Goal: Information Seeking & Learning: Understand process/instructions

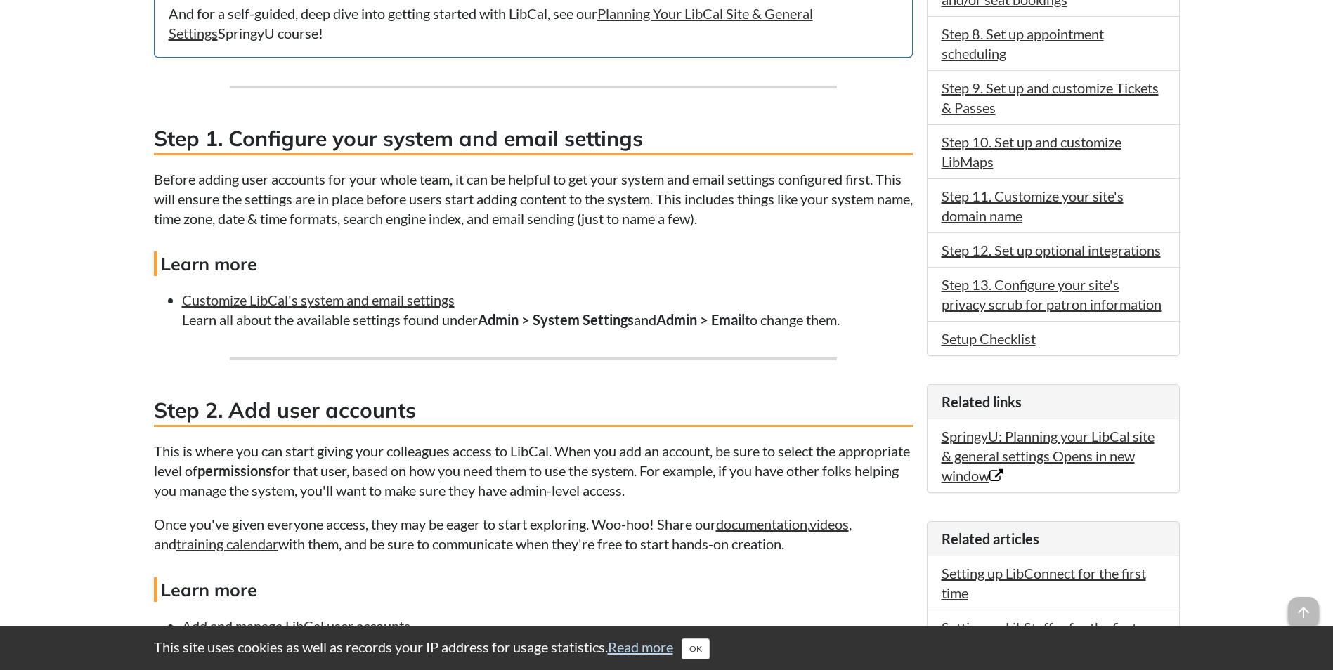
scroll to position [773, 0]
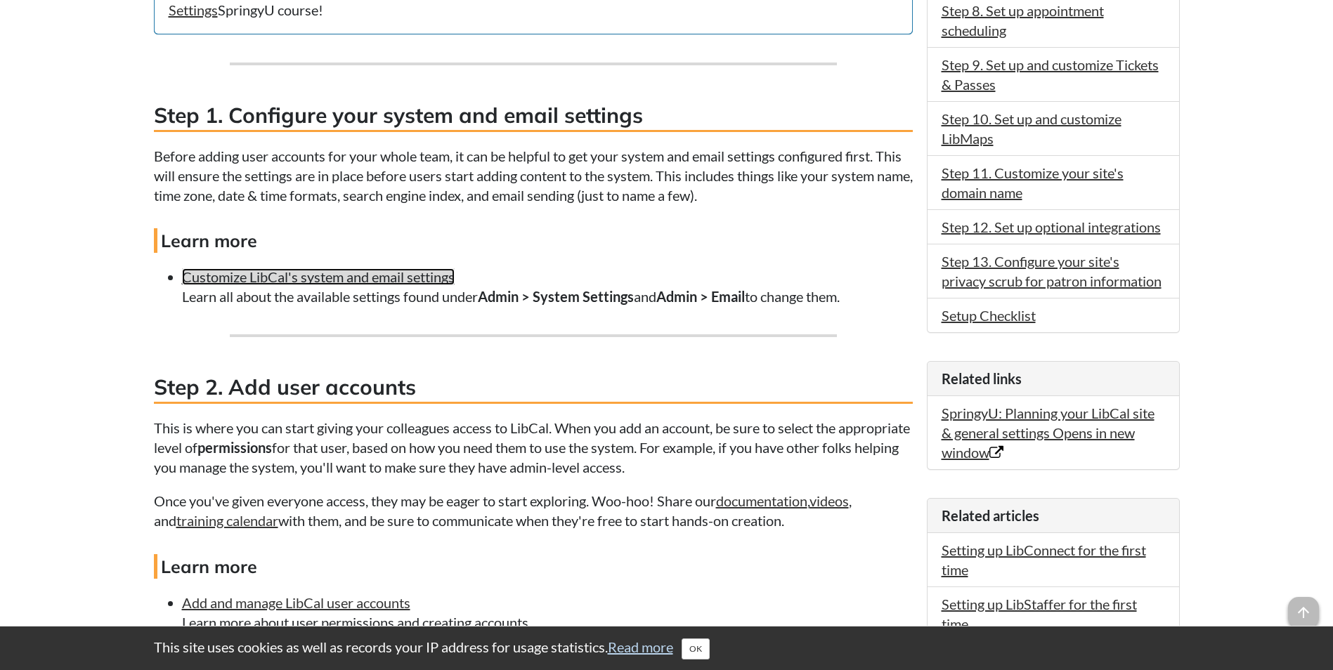
click at [344, 278] on link "Customize LibCal's system and email settings" at bounding box center [318, 276] width 273 height 17
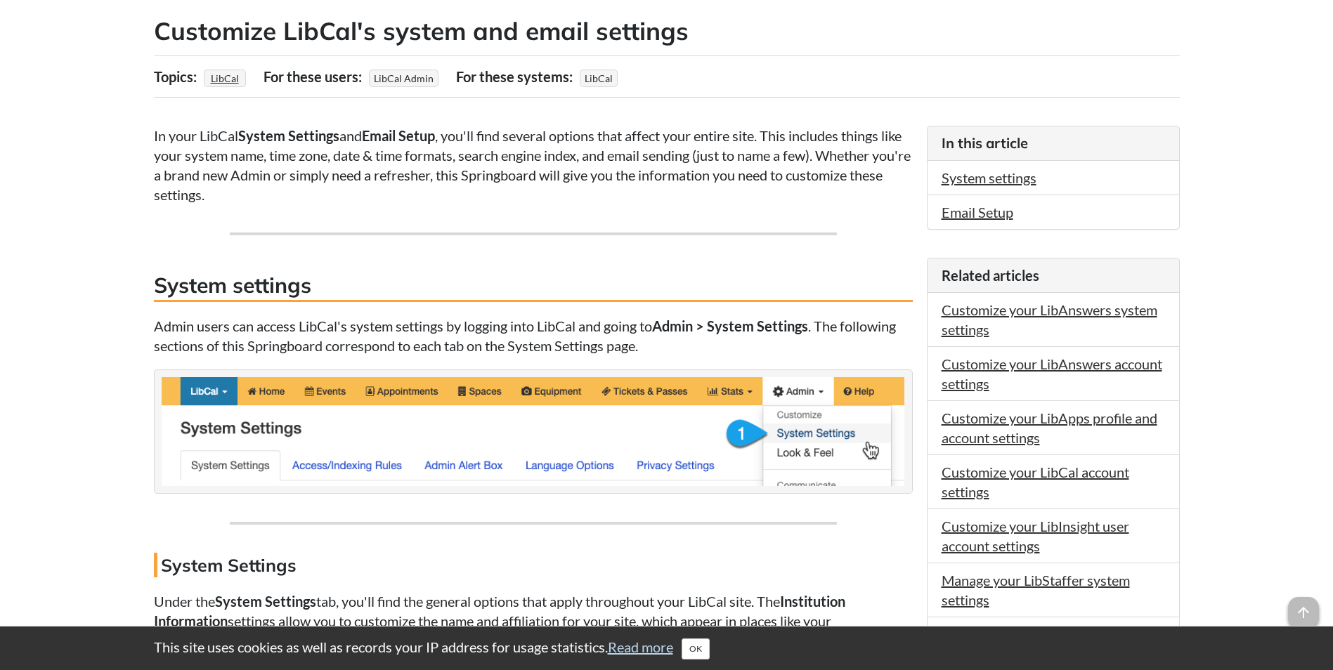
scroll to position [281, 0]
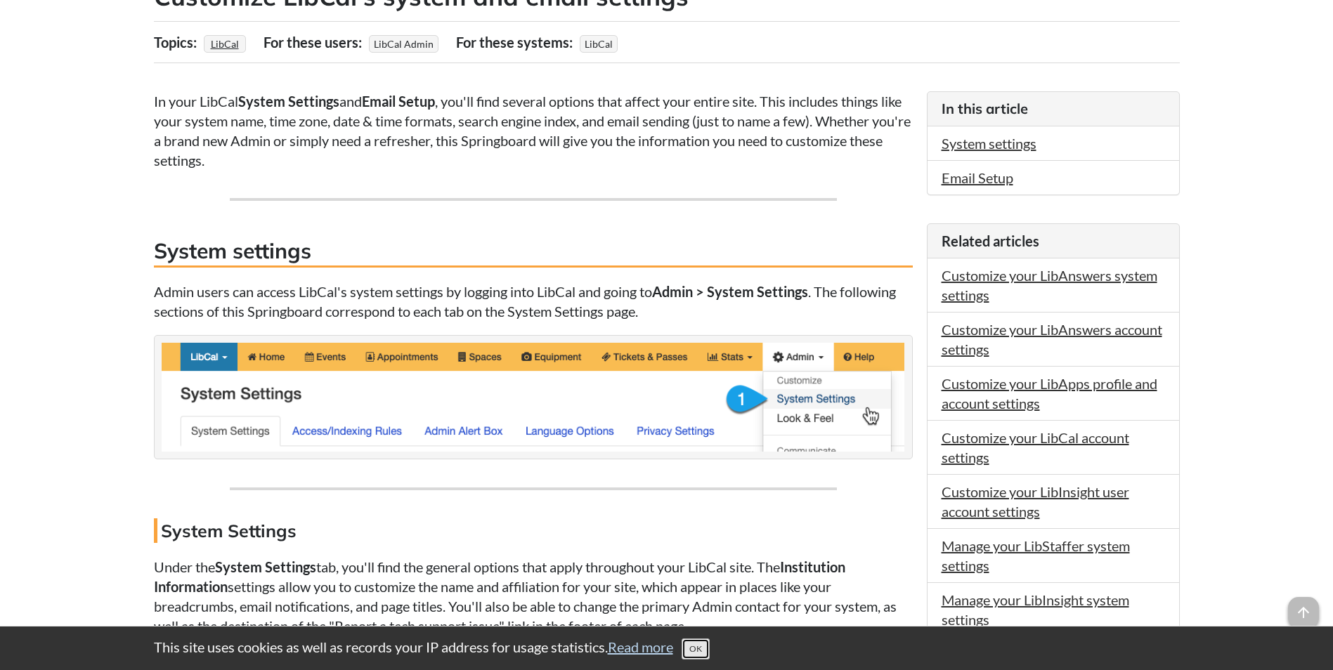
click at [710, 651] on button "OK" at bounding box center [696, 649] width 28 height 21
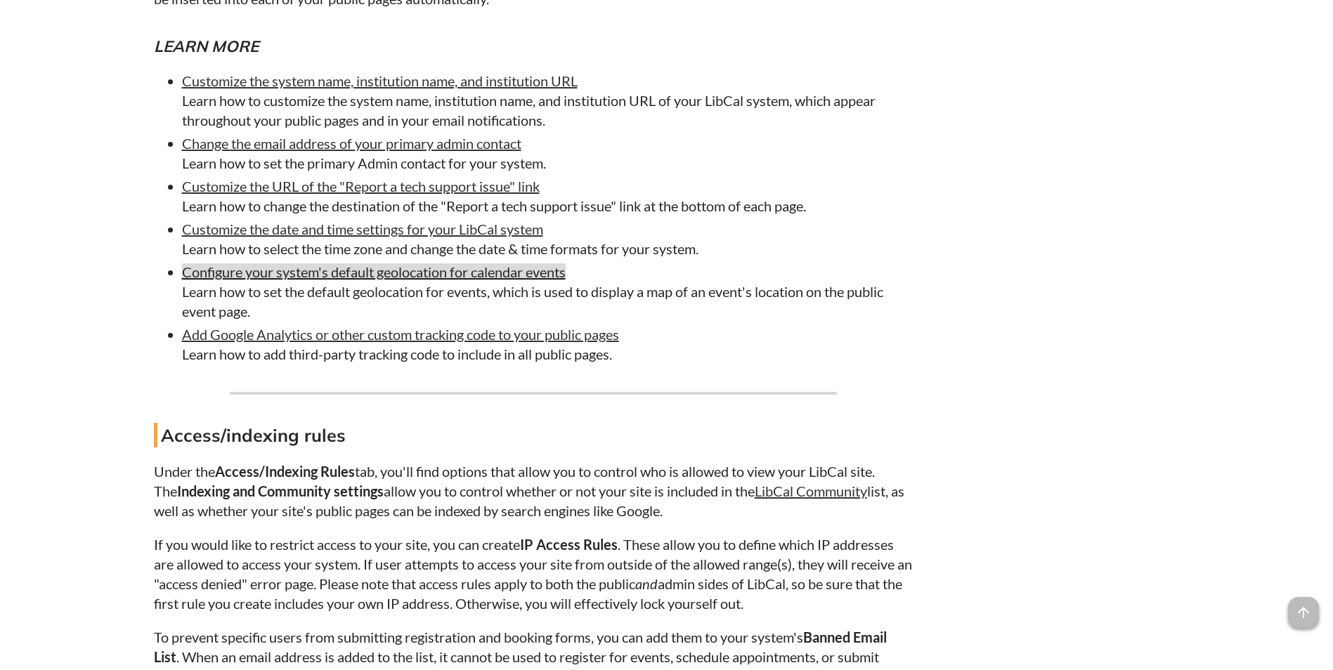
scroll to position [1124, 0]
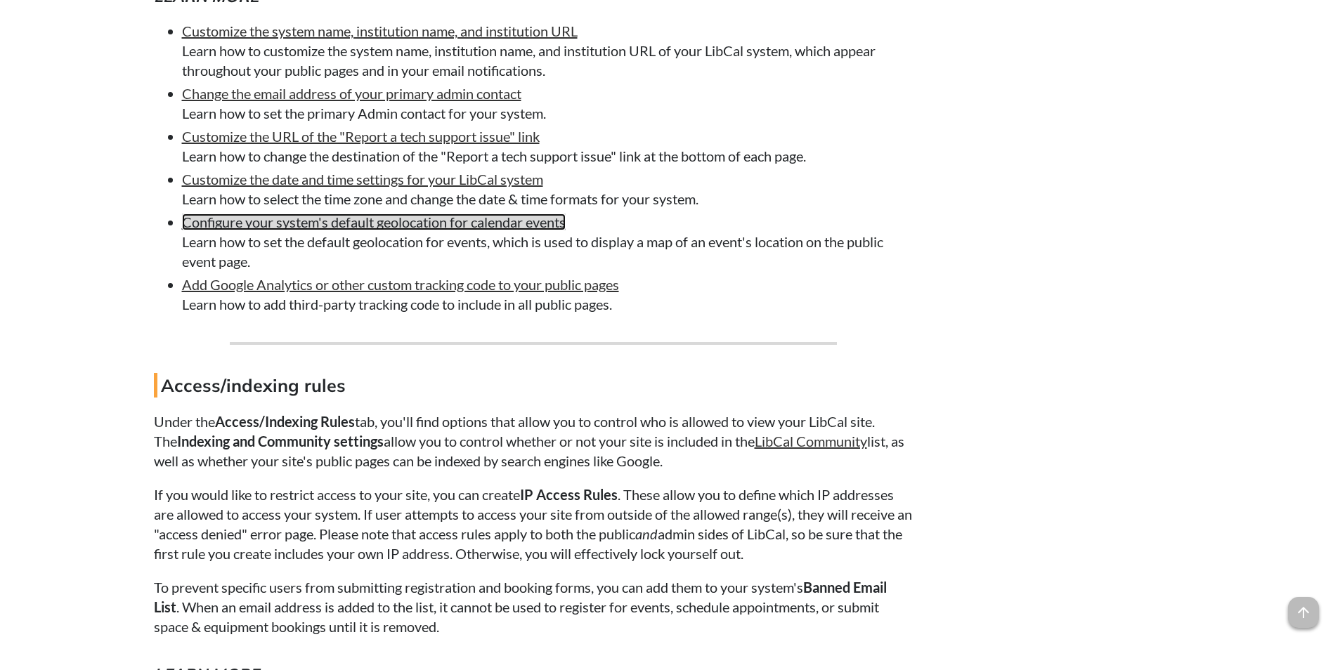
click at [267, 224] on link "Configure your system's default geolocation for calendar events" at bounding box center [374, 222] width 384 height 17
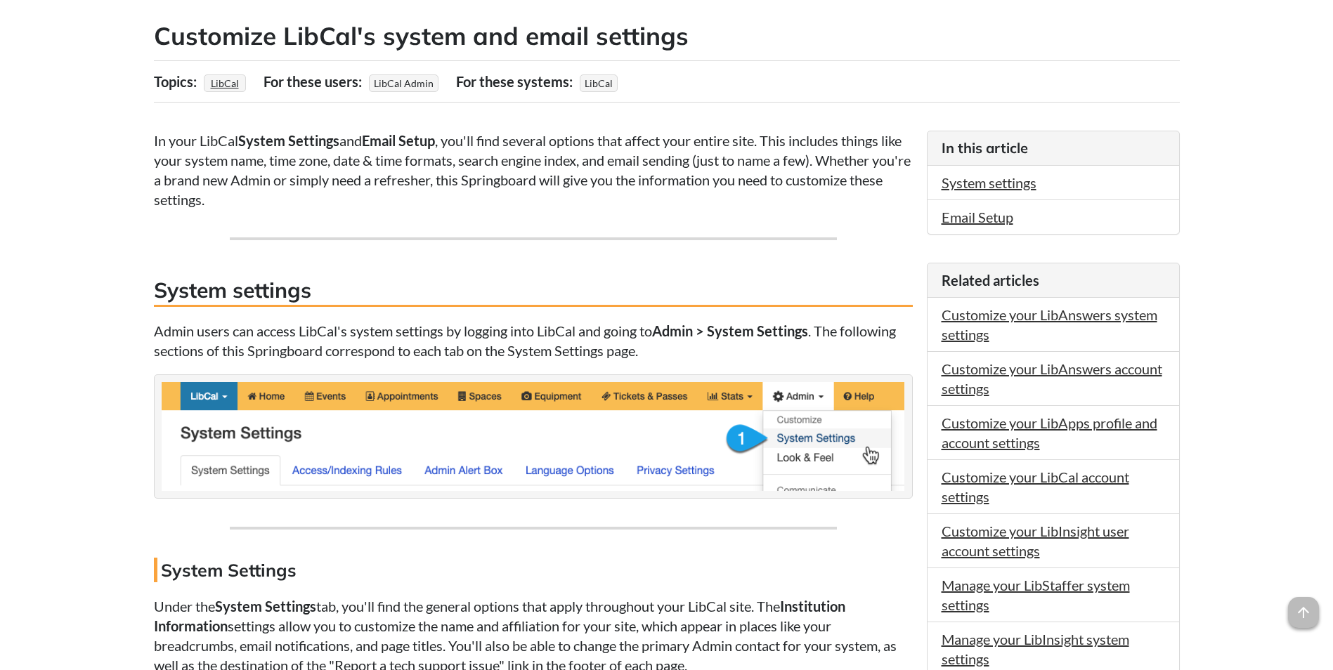
scroll to position [210, 0]
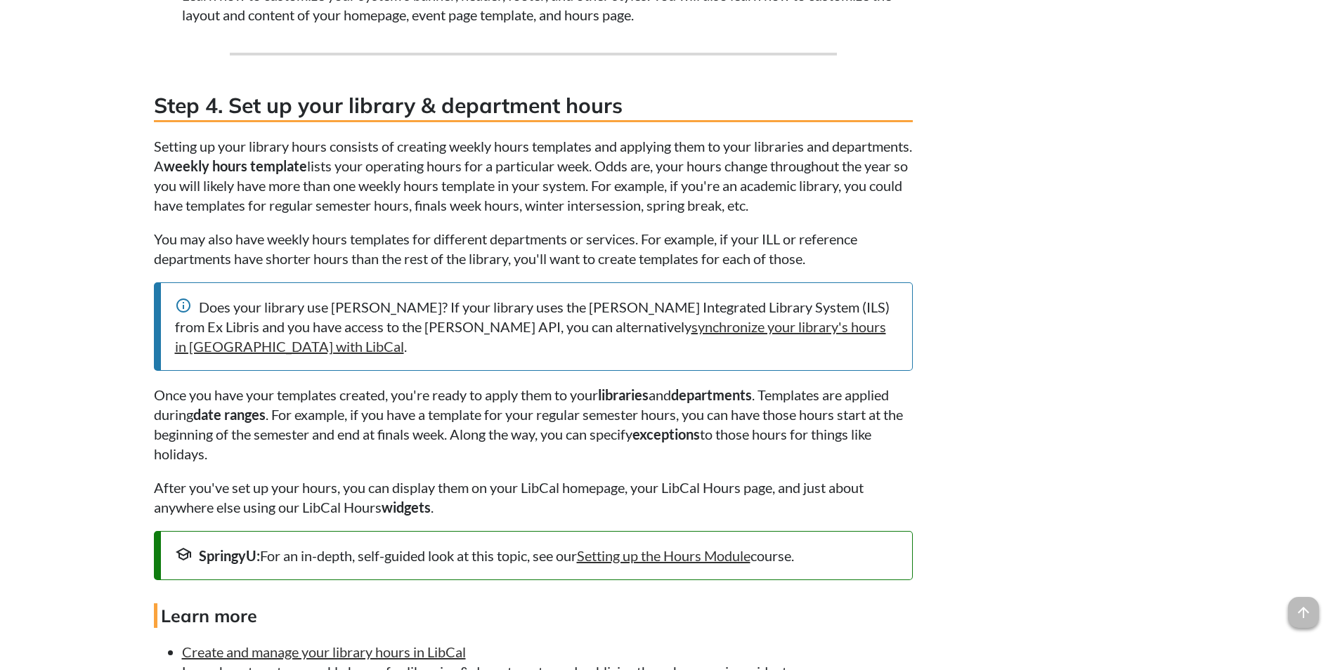
scroll to position [2108, 0]
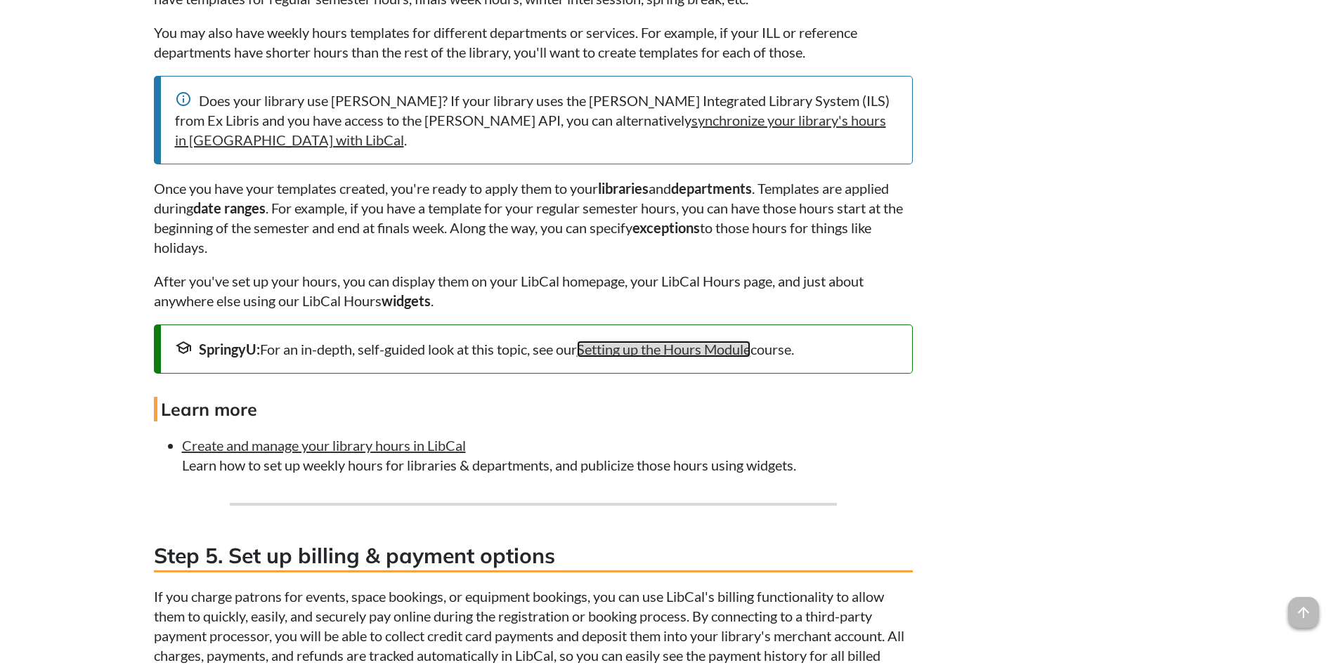
click at [700, 358] on link "Setting up the Hours Module" at bounding box center [664, 349] width 174 height 17
